Goal: Task Accomplishment & Management: Manage account settings

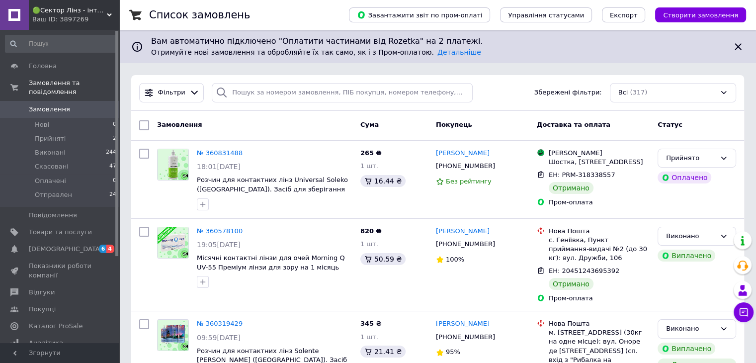
click at [32, 244] on span "[DEMOGRAPHIC_DATA]" at bounding box center [66, 248] width 74 height 9
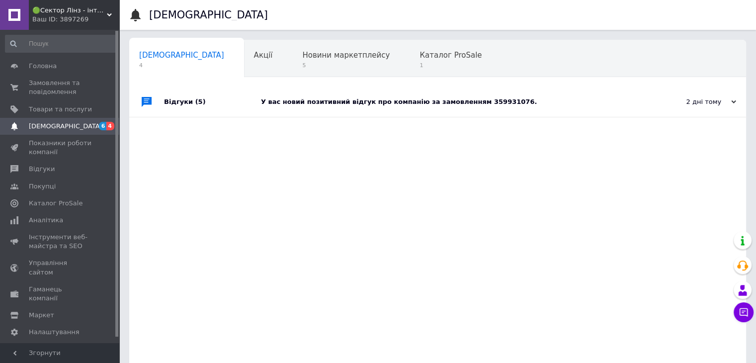
click at [479, 96] on div "У вас новий позитивний відгук про компанію за замовленням 359931076." at bounding box center [449, 102] width 376 height 30
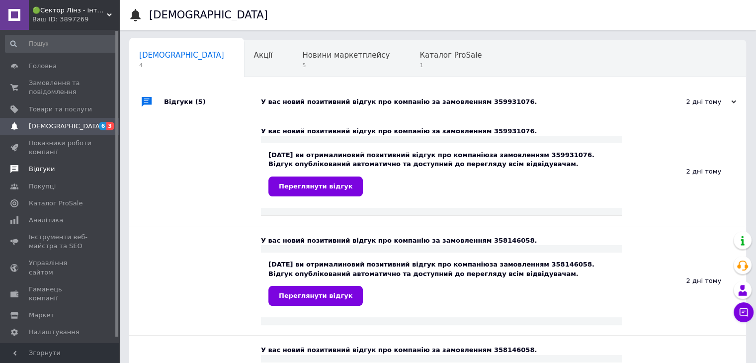
click at [44, 167] on span "Відгуки" at bounding box center [42, 168] width 26 height 9
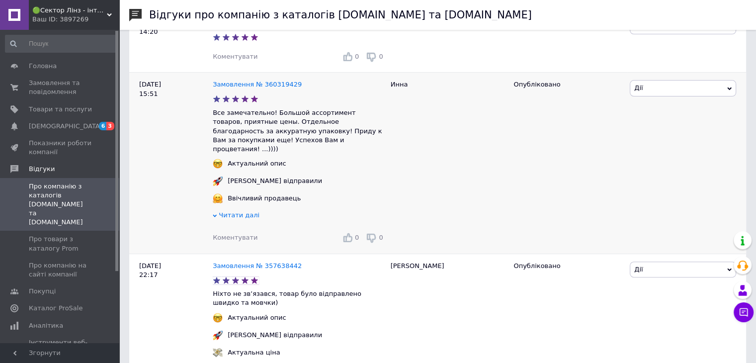
scroll to position [199, 0]
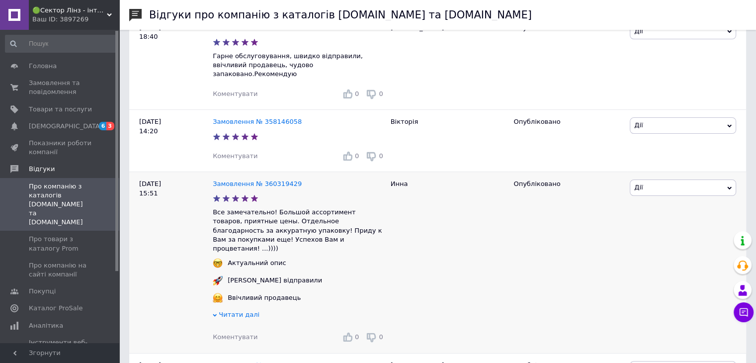
drag, startPoint x: 249, startPoint y: 172, endPoint x: 328, endPoint y: 176, distance: 79.6
click at [249, 180] on link "Замовлення № 360319429" at bounding box center [257, 183] width 89 height 7
click at [268, 180] on link "Замовлення № 360319429" at bounding box center [257, 183] width 89 height 7
click at [273, 180] on link "Замовлення № 360319429" at bounding box center [257, 183] width 89 height 7
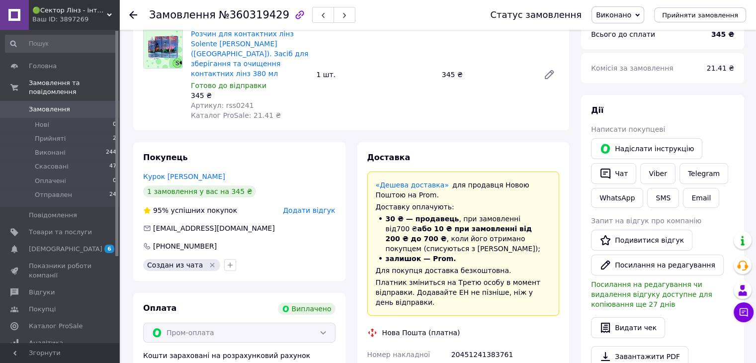
scroll to position [50, 0]
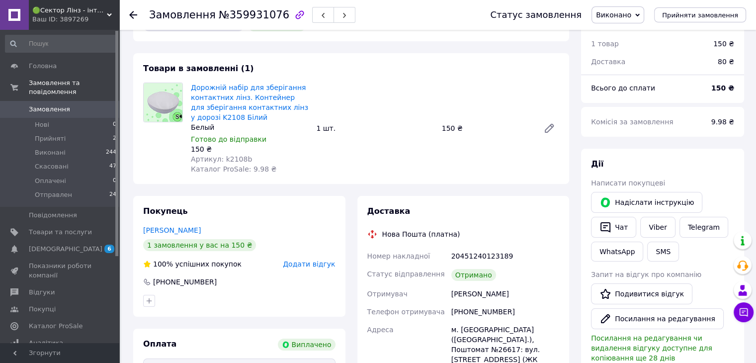
scroll to position [50, 0]
